Goal: Transaction & Acquisition: Purchase product/service

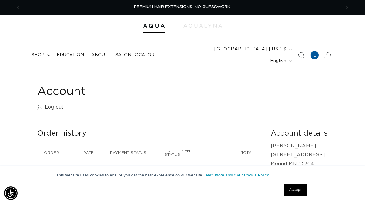
click at [43, 52] on span "shop" at bounding box center [38, 55] width 13 height 6
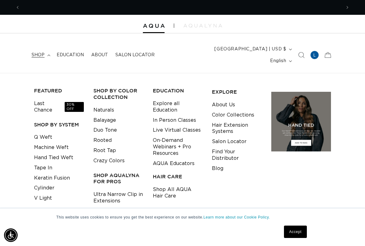
scroll to position [0, 321]
click at [50, 163] on link "Tape In" at bounding box center [43, 168] width 18 height 10
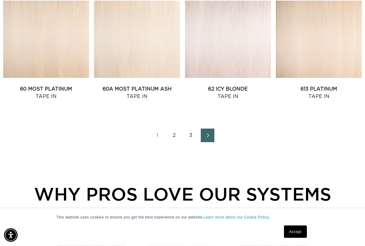
scroll to position [734, 0]
click at [210, 134] on icon "Next page" at bounding box center [207, 136] width 7 height 4
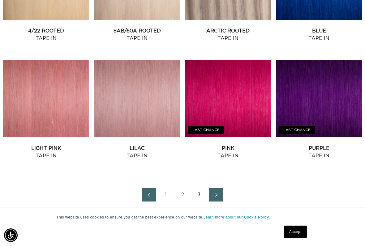
scroll to position [0, 321]
click at [219, 188] on link "Next page" at bounding box center [216, 195] width 14 height 14
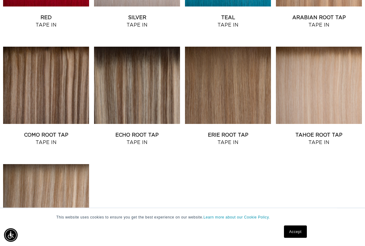
scroll to position [335, 0]
click at [230, 131] on link "Erie Root Tap Tape In" at bounding box center [228, 138] width 86 height 15
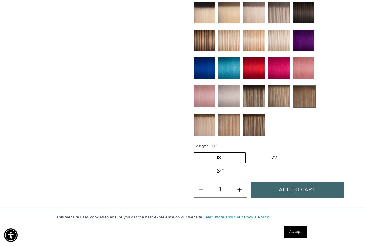
scroll to position [0, 321]
click at [243, 182] on button "Increase quantity for Erie Root Tap - Tape In" at bounding box center [240, 190] width 14 height 16
type input "2"
click at [306, 182] on span "Add to cart" at bounding box center [297, 190] width 37 height 16
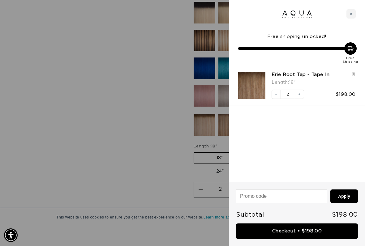
click at [354, 11] on div "Close cart" at bounding box center [350, 13] width 9 height 9
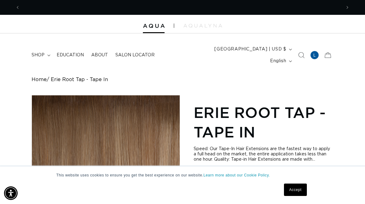
scroll to position [0, 0]
click at [43, 52] on span "shop" at bounding box center [38, 55] width 13 height 6
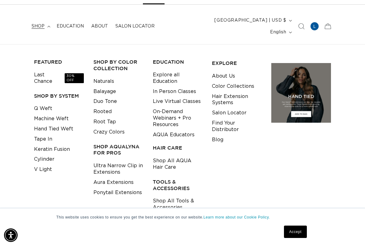
scroll to position [0, 642]
click at [177, 196] on link "Shop All Tools & Accessories" at bounding box center [178, 204] width 50 height 17
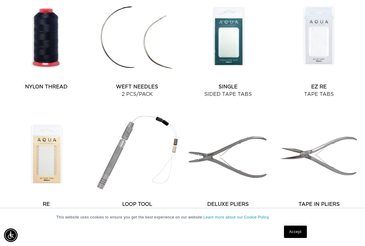
click at [235, 83] on link "Single Sided Tape Tabs" at bounding box center [228, 90] width 86 height 15
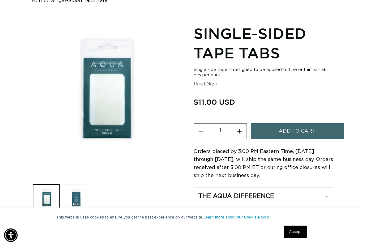
scroll to position [0, 642]
click at [317, 127] on button "Add to cart" at bounding box center [297, 131] width 93 height 16
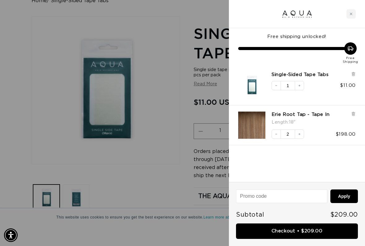
click at [302, 203] on link "Checkout • $209.00" at bounding box center [297, 232] width 122 height 16
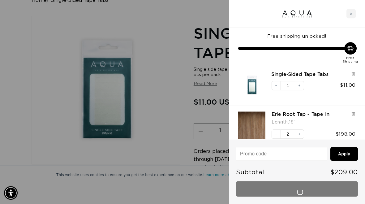
scroll to position [0, 0]
